Goal: Information Seeking & Learning: Understand process/instructions

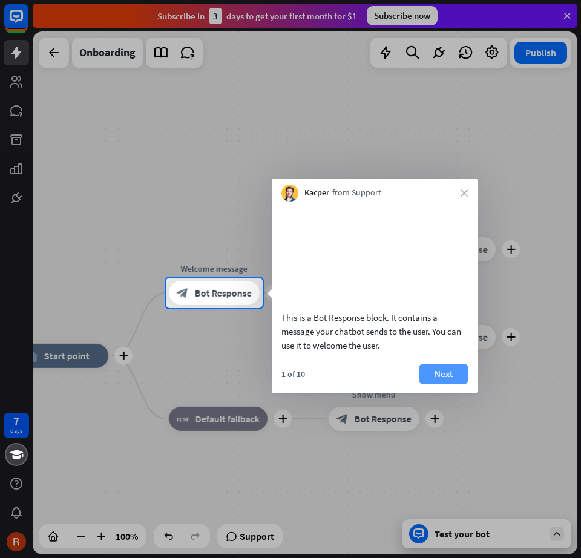
click at [426, 384] on button "Next" at bounding box center [444, 374] width 48 height 19
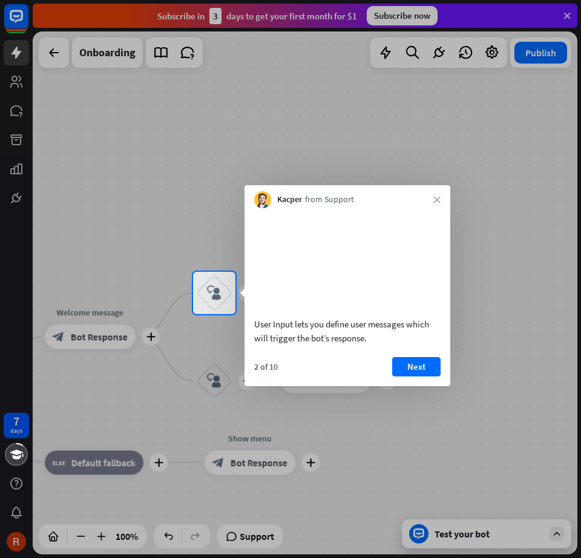
click at [426, 377] on button "Next" at bounding box center [416, 366] width 48 height 19
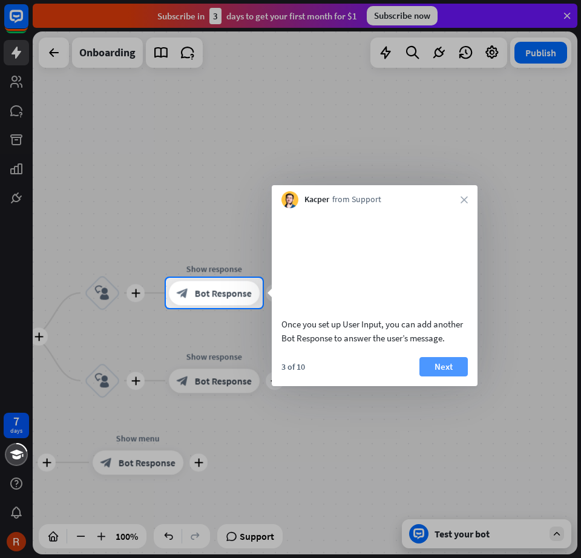
click at [431, 377] on button "Next" at bounding box center [444, 366] width 48 height 19
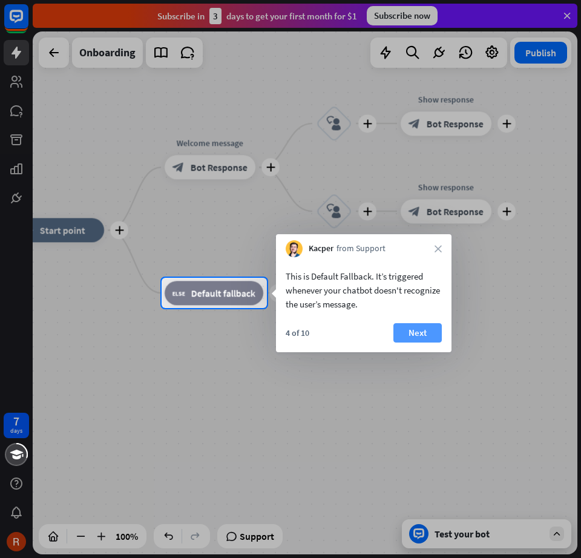
click at [396, 327] on button "Next" at bounding box center [418, 332] width 48 height 19
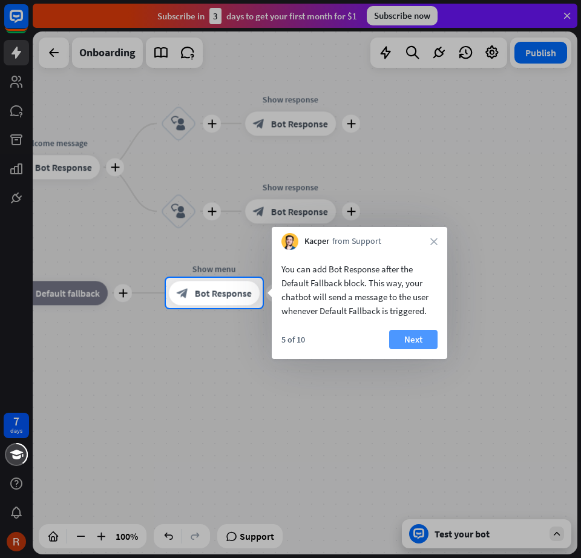
click at [424, 337] on button "Next" at bounding box center [413, 339] width 48 height 19
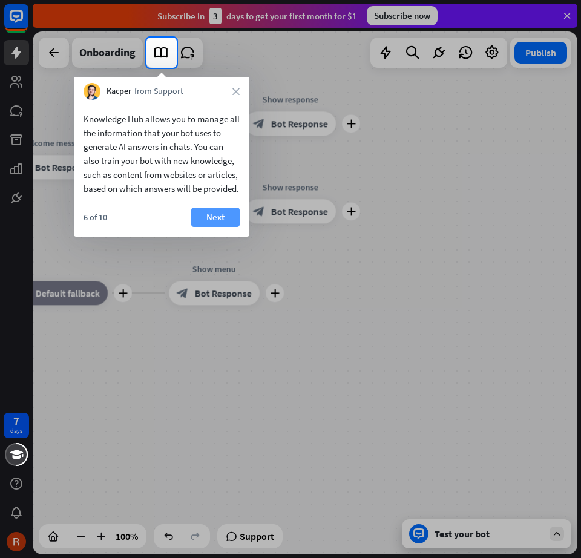
click at [217, 227] on button "Next" at bounding box center [215, 217] width 48 height 19
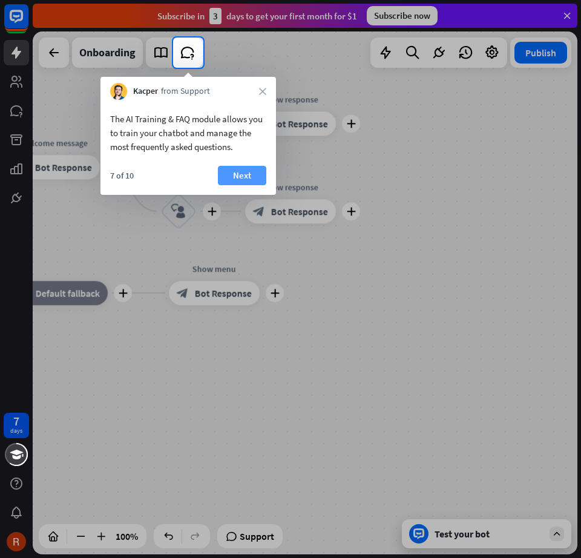
click at [227, 168] on button "Next" at bounding box center [242, 175] width 48 height 19
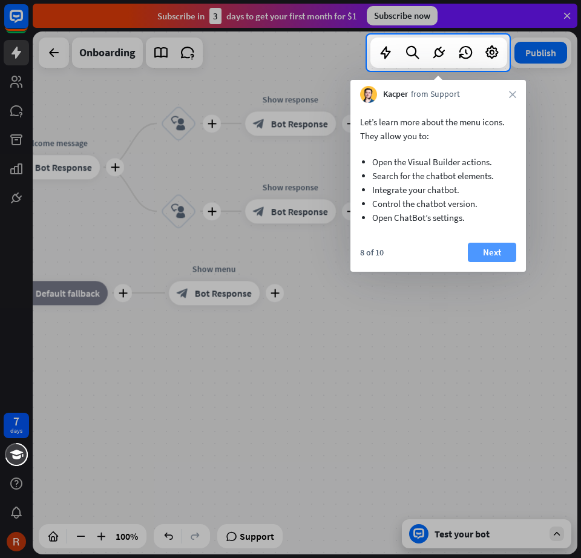
click at [475, 252] on button "Next" at bounding box center [492, 252] width 48 height 19
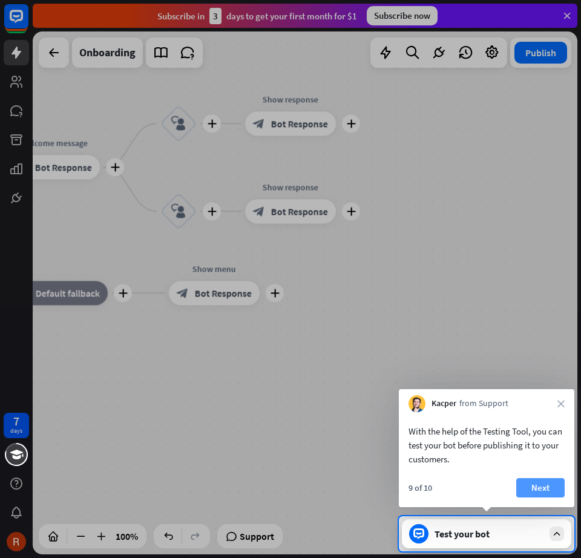
click at [529, 485] on button "Next" at bounding box center [540, 487] width 48 height 19
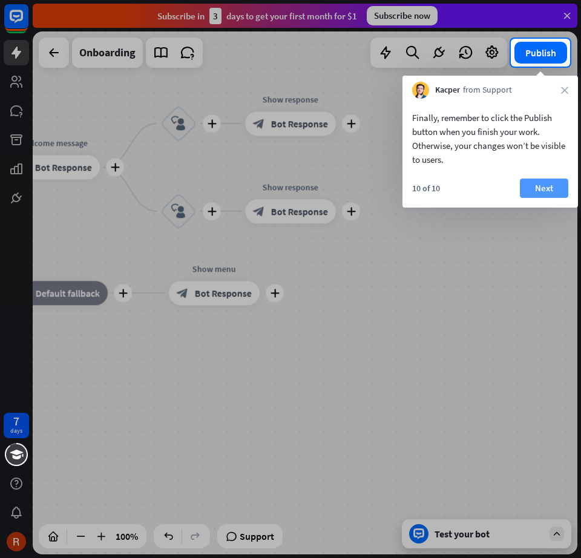
click at [527, 193] on button "Next" at bounding box center [544, 188] width 48 height 19
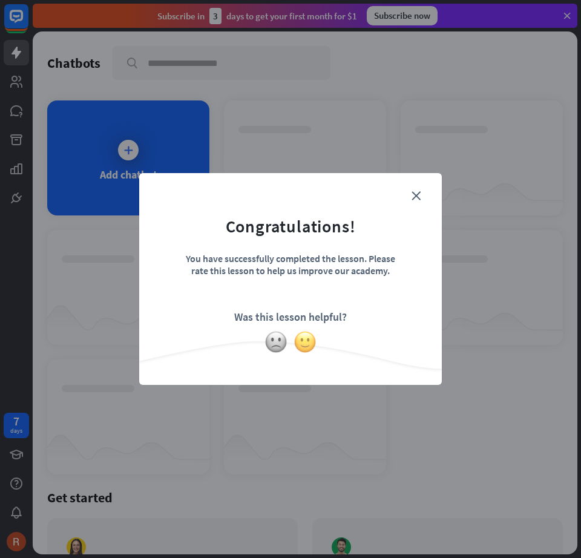
click at [299, 342] on img at bounding box center [305, 342] width 23 height 23
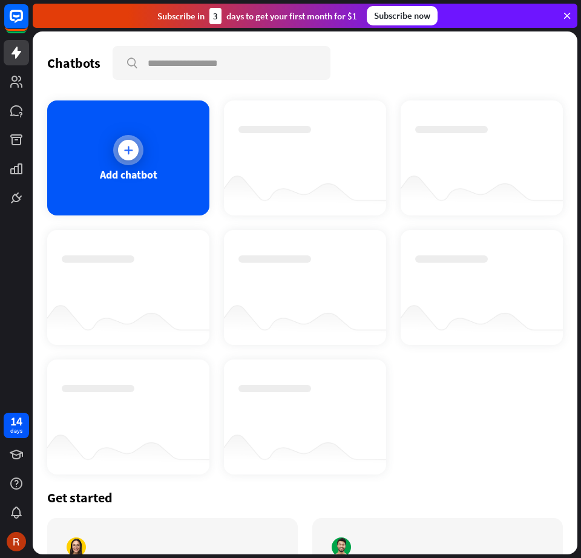
click at [119, 156] on div at bounding box center [128, 150] width 21 height 21
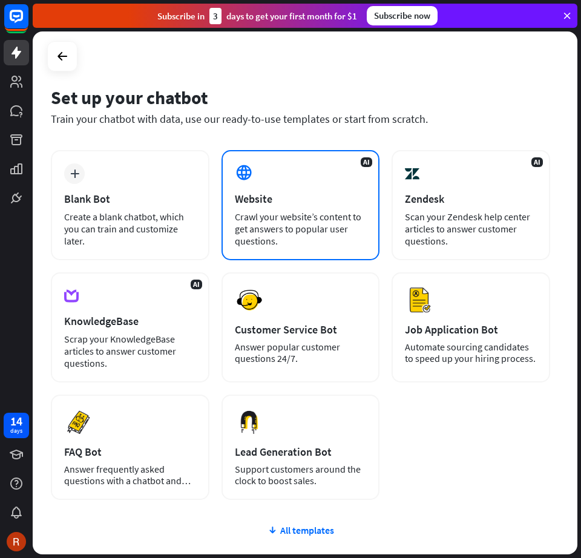
click at [274, 239] on div "Crawl your website’s content to get answers to popular user questions." at bounding box center [301, 229] width 132 height 36
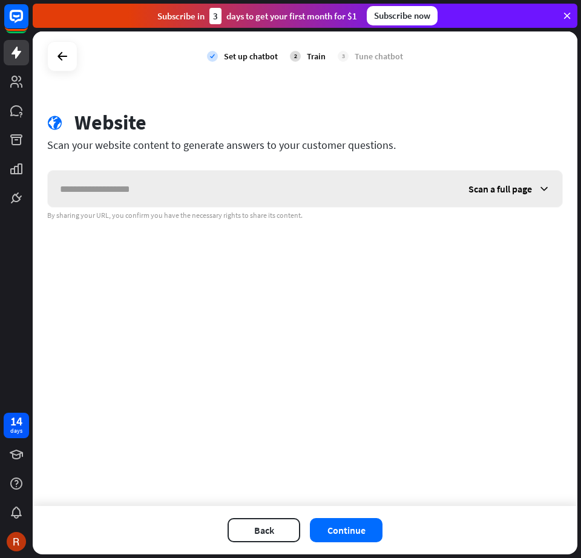
click at [543, 187] on icon at bounding box center [544, 189] width 12 height 12
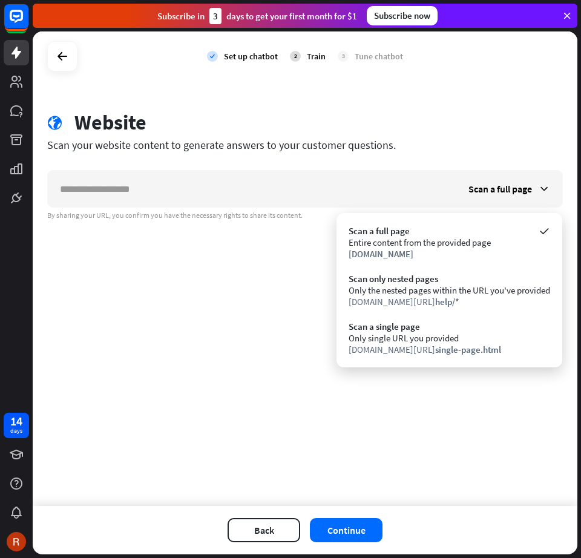
click at [255, 244] on div "check Set up chatbot 2 Train 3 Tune chatbot globe Website Scan your website con…" at bounding box center [305, 268] width 545 height 475
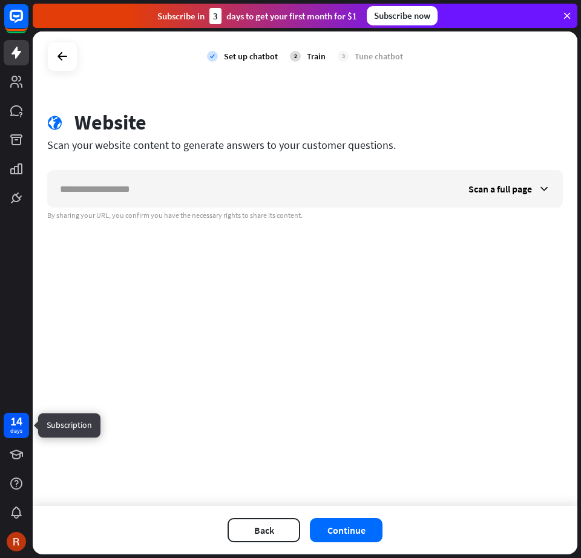
click at [16, 419] on div "14" at bounding box center [16, 421] width 12 height 11
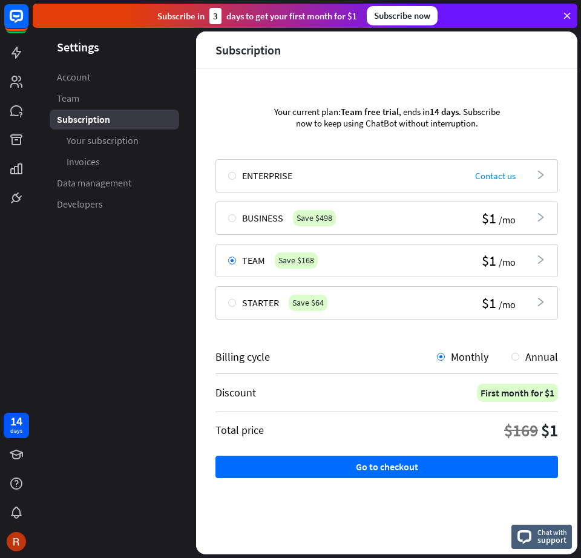
click at [218, 15] on div "3" at bounding box center [215, 16] width 12 height 16
click at [354, 18] on div "Subscribe [DATE] to get your first month for $1" at bounding box center [257, 16] width 200 height 16
click at [21, 543] on img at bounding box center [16, 541] width 19 height 19
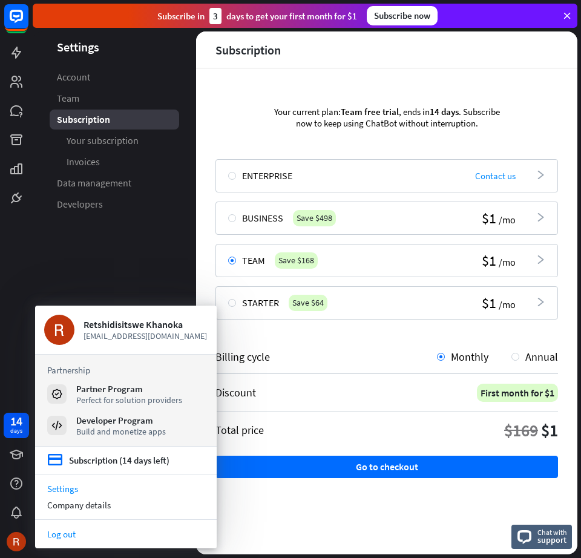
click at [116, 530] on link "Log out" at bounding box center [126, 534] width 182 height 16
